Goal: Task Accomplishment & Management: Use online tool/utility

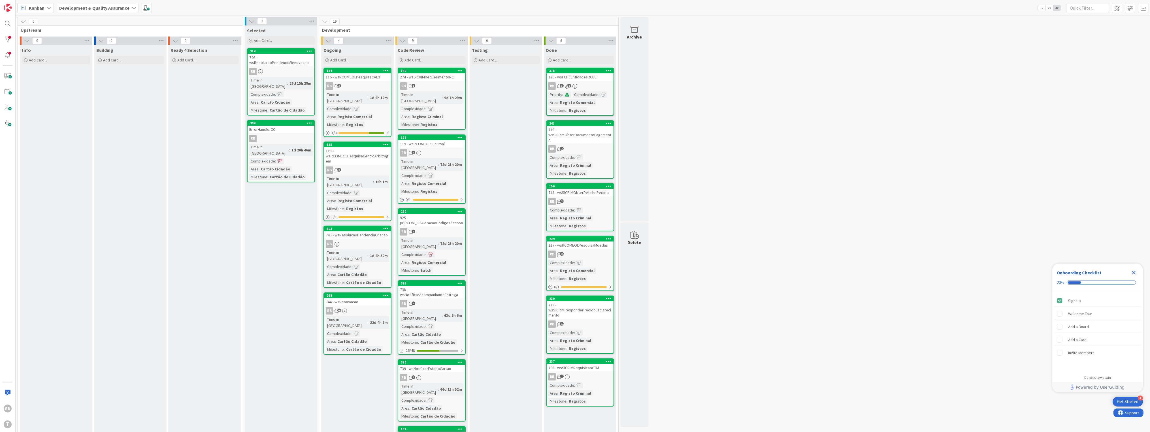
click at [359, 84] on div "RB 3" at bounding box center [357, 85] width 67 height 7
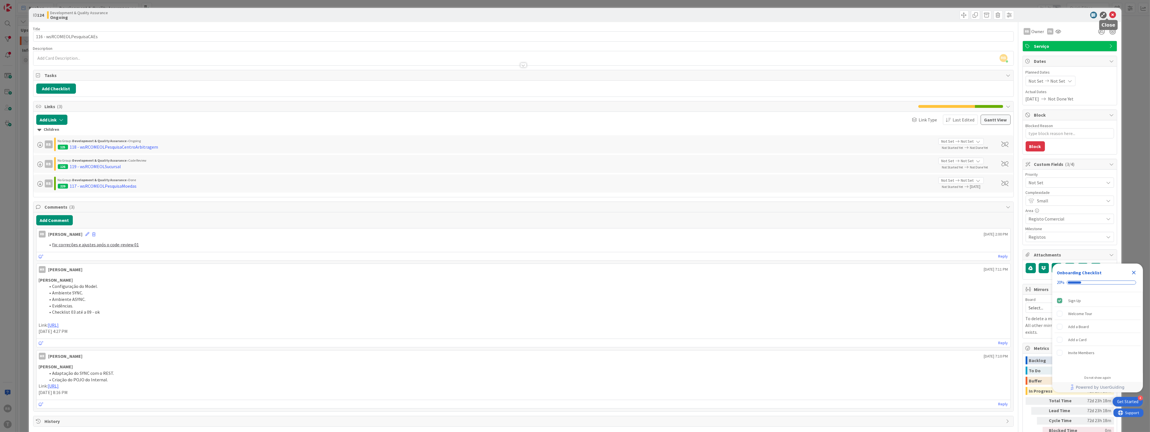
click at [1109, 12] on icon at bounding box center [1112, 15] width 7 height 7
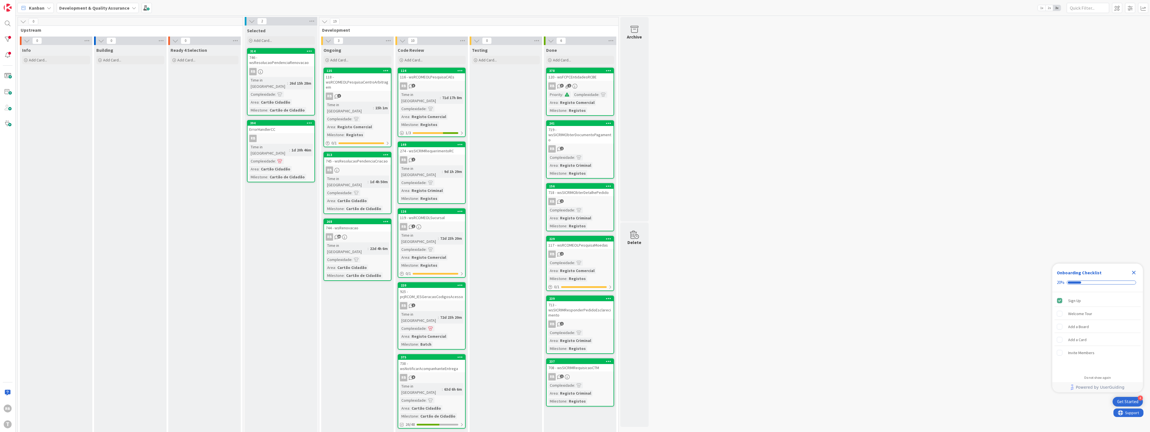
click at [441, 95] on div "71d 17h 8m" at bounding box center [452, 98] width 23 height 6
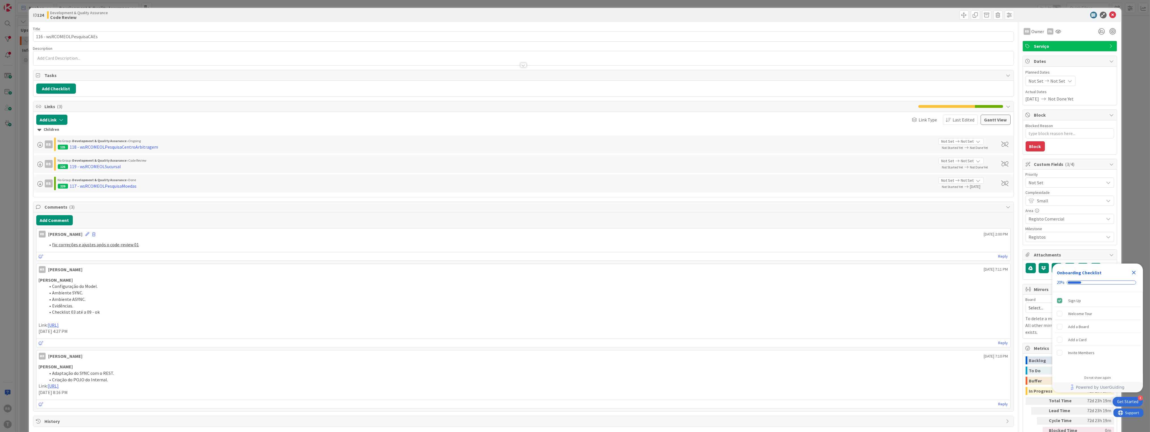
type textarea "x"
click at [1109, 13] on icon at bounding box center [1112, 15] width 7 height 7
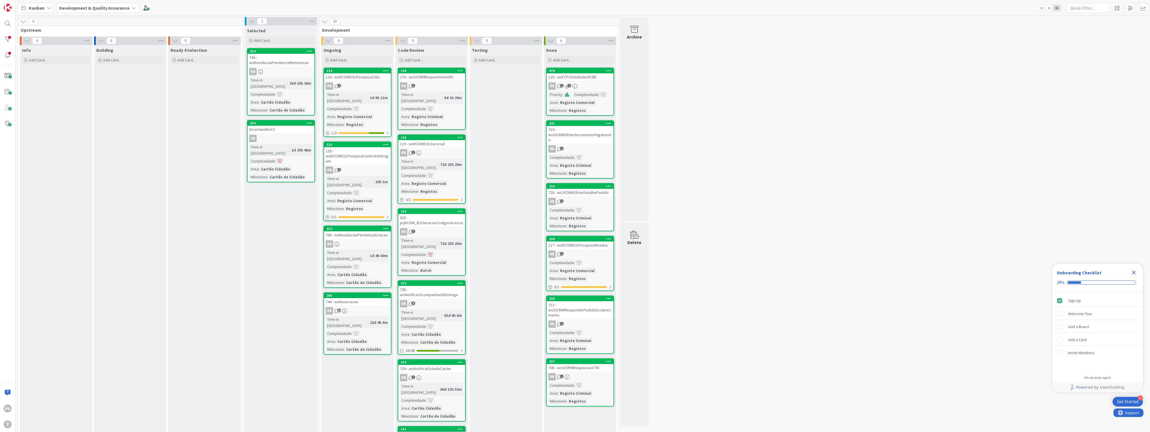
click at [253, 247] on div "Selected Add Card... 314 746 - wsResolucaoPendenciaRenovacao RB Time in Column …" at bounding box center [281, 371] width 73 height 693
click at [885, 261] on div "0 Upstream 0 Info Add Card... 0 Building Add Card... 0 Ready 4 Selection Add Ca…" at bounding box center [583, 369] width 1132 height 704
click at [789, 216] on div "0 Upstream 0 Info Add Card... 0 Building Add Card... 0 Ready 4 Selection Add Ca…" at bounding box center [583, 369] width 1132 height 704
click at [279, 205] on div "Selected Add Card... 314 746 - wsResolucaoPendenciaRenovacao RB Time in Column …" at bounding box center [281, 371] width 73 height 693
click at [848, 187] on div "0 Upstream 0 Info Add Card... 0 Building Add Card... 0 Ready 4 Selection Add Ca…" at bounding box center [583, 369] width 1132 height 704
